Goal: Obtain resource: Download file/media

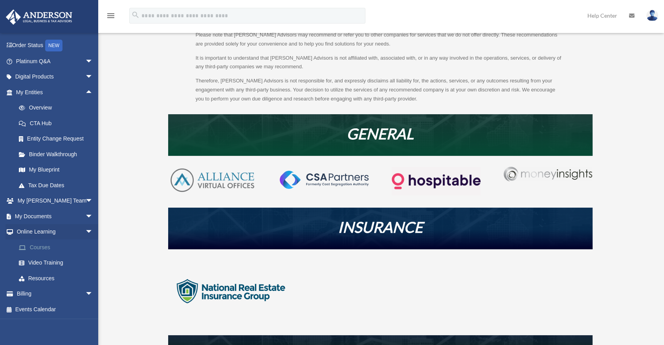
scroll to position [87, 0]
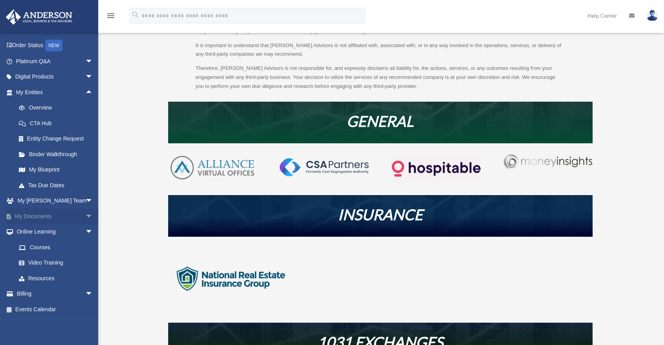
click at [85, 219] on span "arrow_drop_down" at bounding box center [93, 216] width 16 height 16
click at [69, 260] on link "Forms Library" at bounding box center [58, 263] width 94 height 16
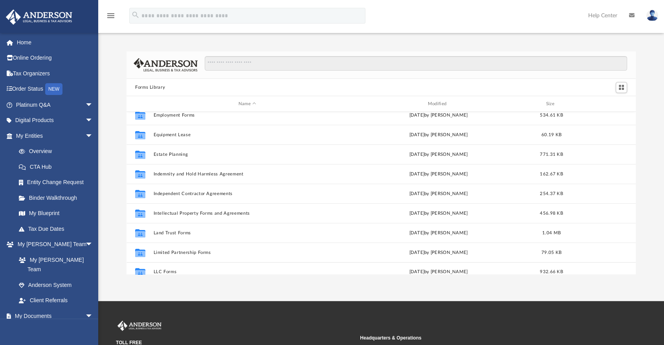
scroll to position [208, 0]
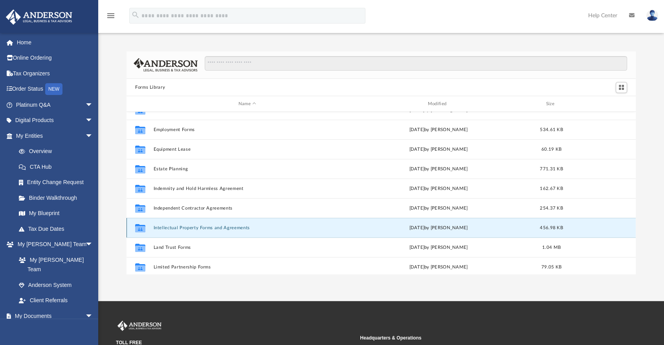
click at [202, 228] on button "Intellectual Property Forms and Agreements" at bounding box center [248, 227] width 188 height 5
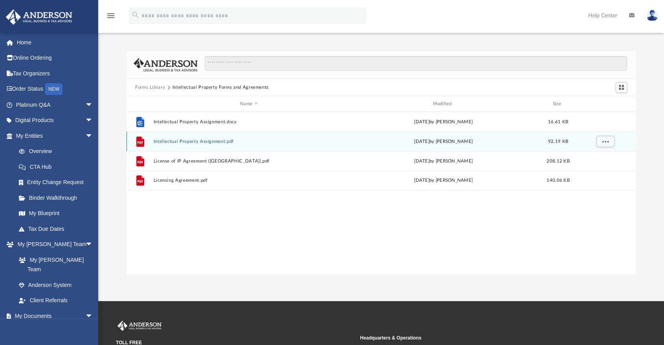
click at [179, 141] on button "Intellectual Property Assignment.pdf" at bounding box center [249, 141] width 191 height 5
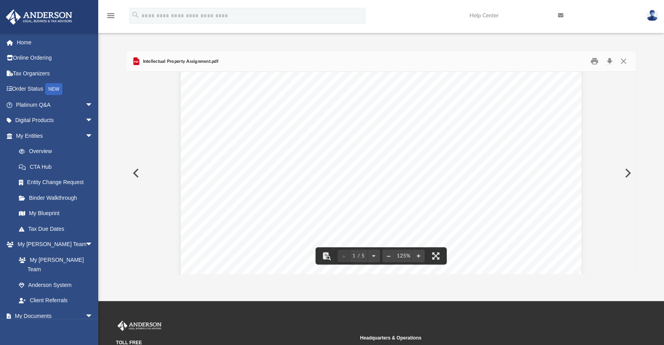
scroll to position [87, 0]
click at [626, 62] on button "Close" at bounding box center [623, 61] width 14 height 12
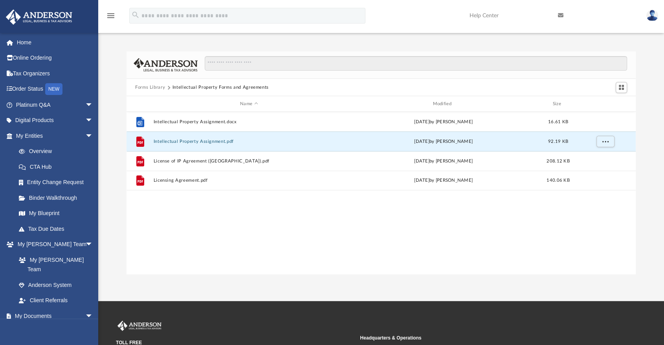
click at [154, 85] on button "Forms Library" at bounding box center [150, 87] width 30 height 7
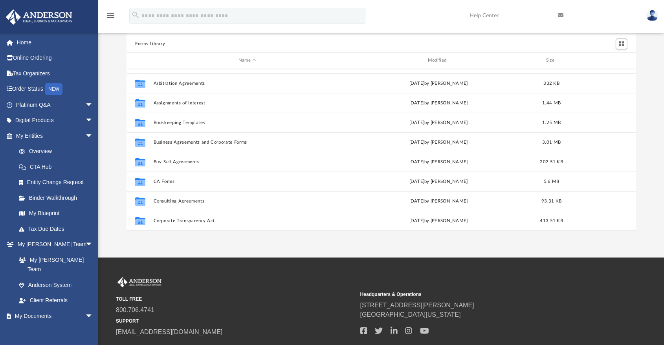
scroll to position [34, 0]
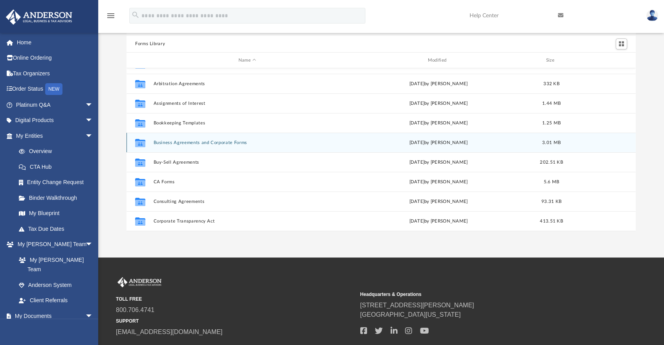
click at [208, 144] on button "Business Agreements and Corporate Forms" at bounding box center [248, 142] width 188 height 5
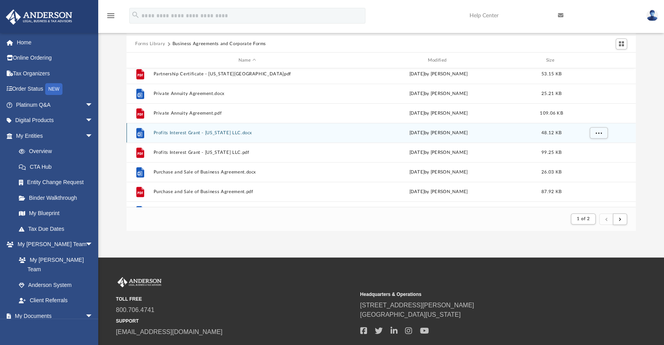
scroll to position [843, 0]
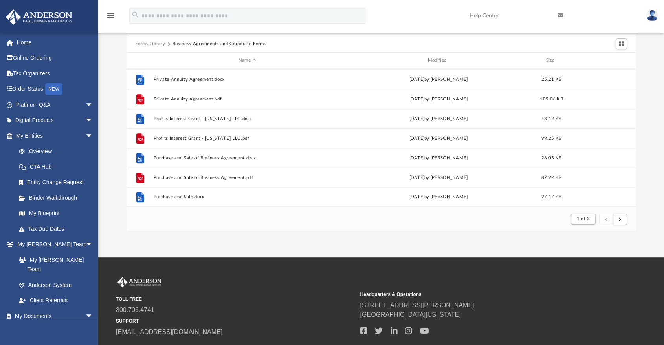
click at [241, 221] on footer "1 of 2" at bounding box center [380, 219] width 509 height 24
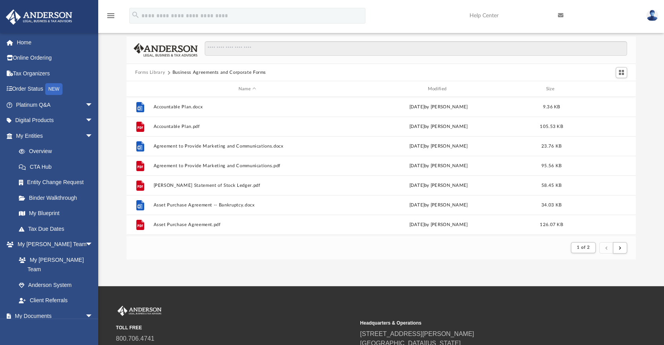
scroll to position [0, 0]
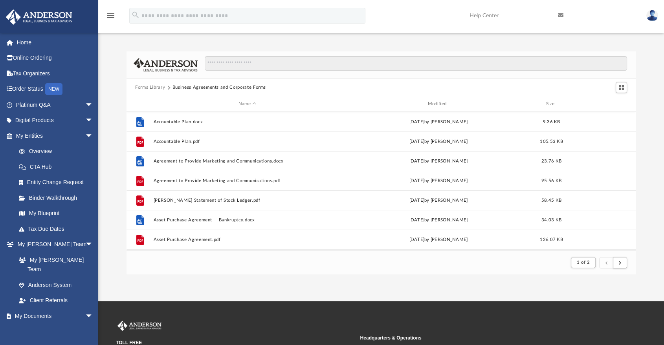
drag, startPoint x: 146, startPoint y: 45, endPoint x: 142, endPoint y: 49, distance: 5.9
click at [146, 45] on div "Forms Library Business Agreements and Corporate Forms Name Modified Size File A…" at bounding box center [380, 155] width 565 height 240
click at [85, 108] on span "arrow_drop_down" at bounding box center [93, 105] width 16 height 16
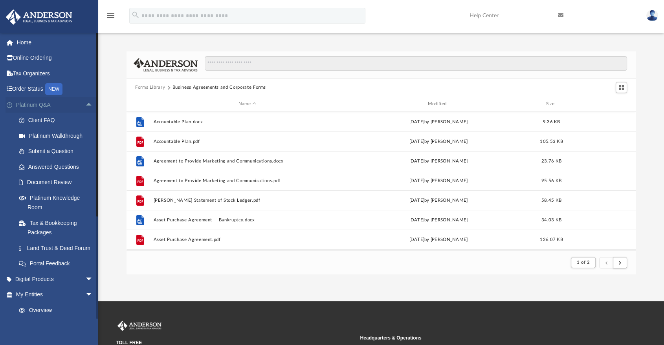
click at [85, 108] on span "arrow_drop_up" at bounding box center [93, 105] width 16 height 16
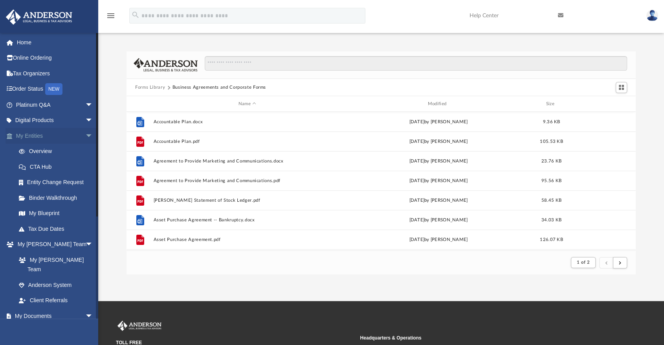
click at [85, 131] on span "arrow_drop_down" at bounding box center [93, 136] width 16 height 16
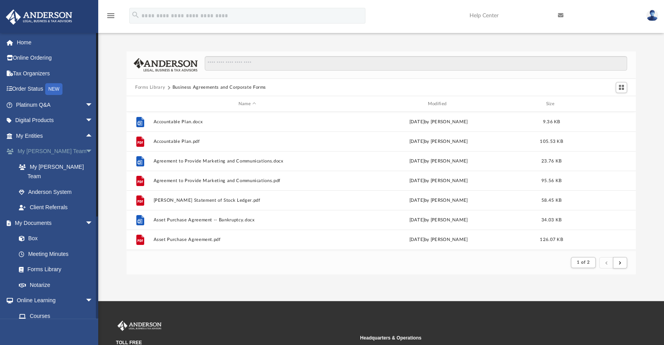
click at [85, 152] on span "arrow_drop_down" at bounding box center [93, 152] width 16 height 16
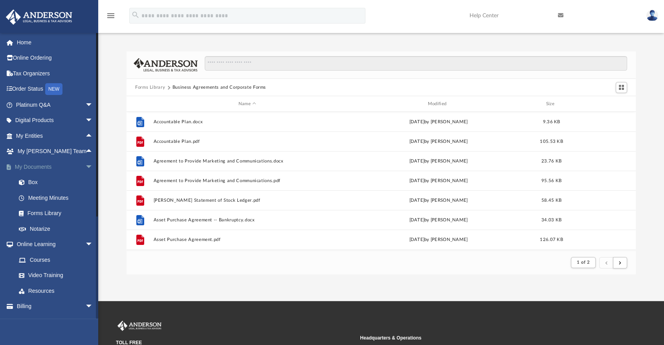
click at [85, 166] on span "arrow_drop_down" at bounding box center [93, 167] width 16 height 16
click at [85, 178] on span "arrow_drop_down" at bounding box center [93, 183] width 16 height 16
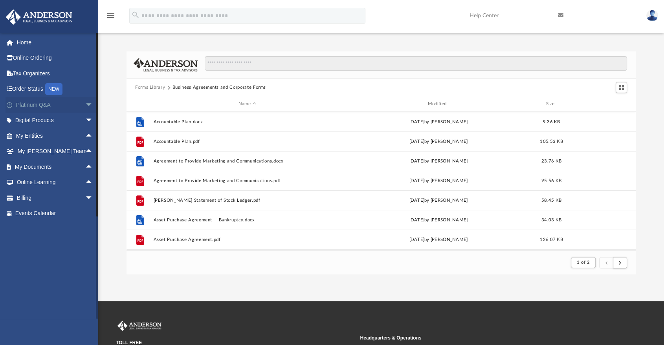
click at [85, 105] on span "arrow_drop_down" at bounding box center [93, 105] width 16 height 16
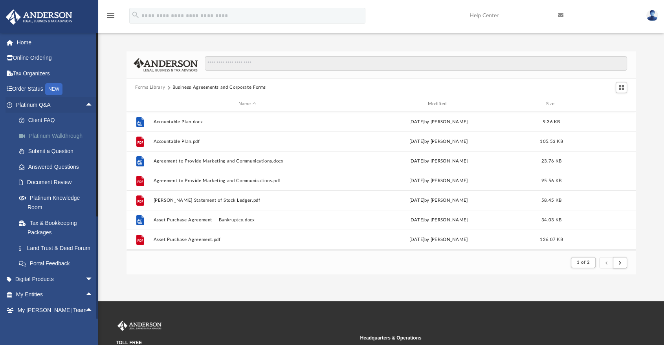
click at [60, 141] on link "Platinum Walkthrough" at bounding box center [58, 136] width 94 height 16
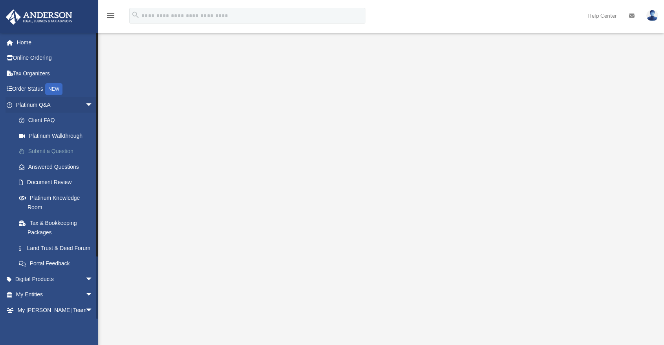
click at [56, 155] on link "Submit a Question" at bounding box center [58, 152] width 94 height 16
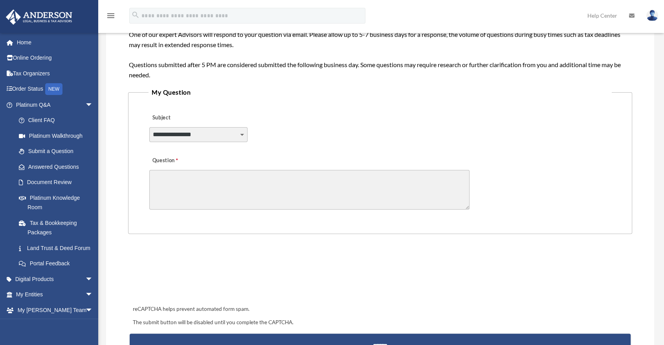
scroll to position [141, 0]
